Goal: Information Seeking & Learning: Understand process/instructions

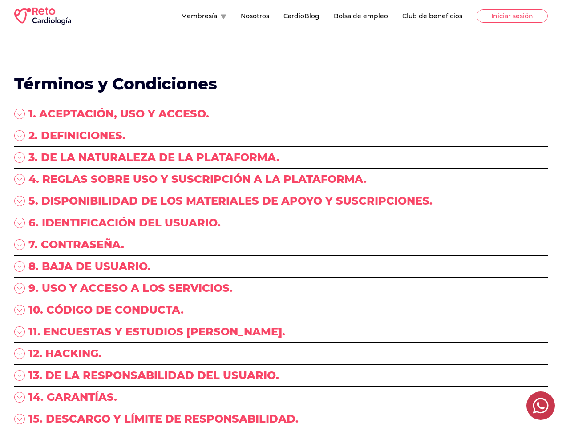
click at [281, 213] on div "5. DISPONIBILIDAD DE LOS MATERIALES DE APOYO Y SUSCRIPCIONES." at bounding box center [280, 205] width 533 height 22
click at [181, 16] on button "Membresía" at bounding box center [203, 16] width 45 height 9
click at [281, 116] on div "1. ACEPTACIÓN, USO Y ACCESO." at bounding box center [280, 116] width 533 height 18
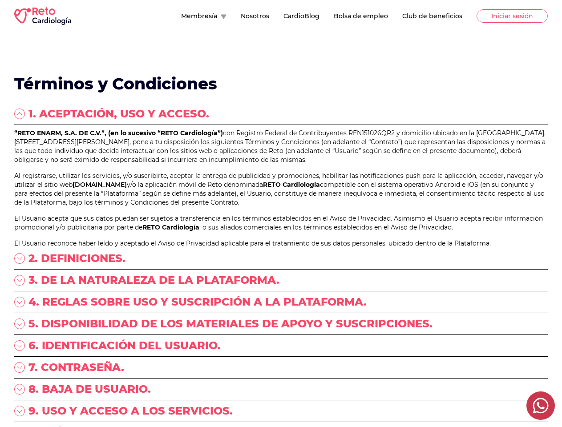
click at [281, 137] on p "“RETO ENARM, S.A. DE C.V.”, (en lo sucesivo “RETO Cardiología”) con Registro Fe…" at bounding box center [280, 146] width 533 height 36
click at [281, 159] on p "“RETO ENARM, S.A. DE C.V.”, (en lo sucesivo “RETO Cardiología”) con Registro Fe…" at bounding box center [280, 146] width 533 height 36
click at [281, 164] on p "“RETO ENARM, S.A. DE C.V.”, (en lo sucesivo “RETO Cardiología”) con Registro Fe…" at bounding box center [280, 146] width 533 height 36
click at [127, 189] on link "[DOMAIN_NAME]" at bounding box center [99, 185] width 54 height 8
click at [281, 207] on p "Al registrarse, utilizar los servicios, y/o suscribirte, aceptar la entrega de …" at bounding box center [280, 189] width 533 height 36
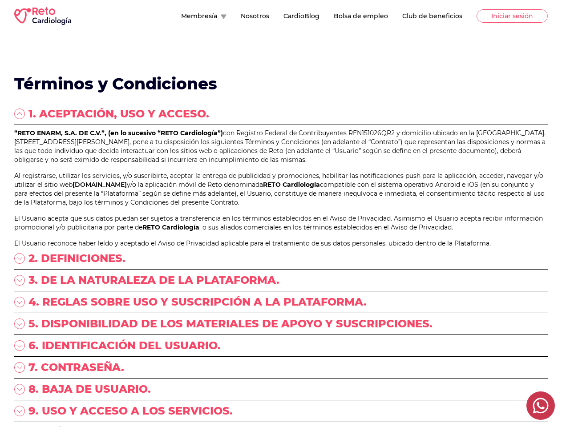
click at [281, 246] on div "“RETO ENARM, S.A. DE C.V.”, (en lo sucesivo “RETO Cardiología”) con Registro Fe…" at bounding box center [280, 187] width 533 height 119
click at [281, 232] on p "El Usuario acepta que sus datos puedan ser sujetos a transferencia en los térmi…" at bounding box center [280, 223] width 533 height 18
